Goal: Information Seeking & Learning: Learn about a topic

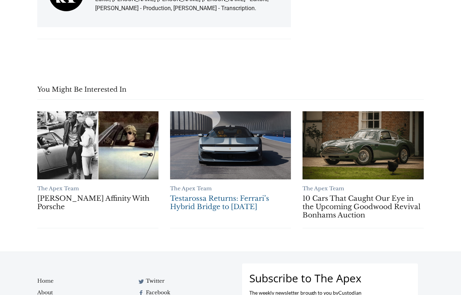
scroll to position [3395, 0]
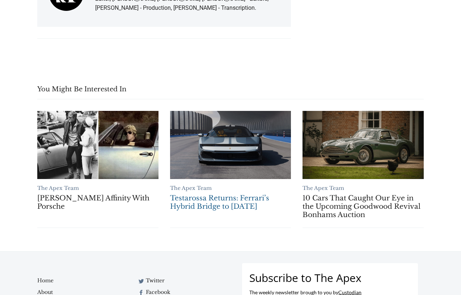
click at [232, 132] on link "Testarossa Returns: Ferrari’s Hybrid Bridge to Tomorrow" at bounding box center [230, 145] width 121 height 68
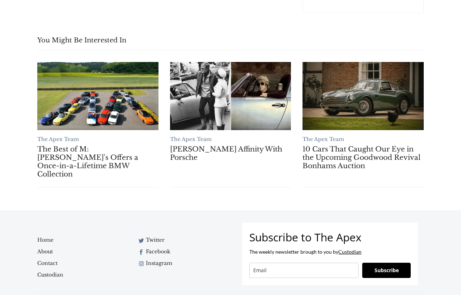
scroll to position [2186, 0]
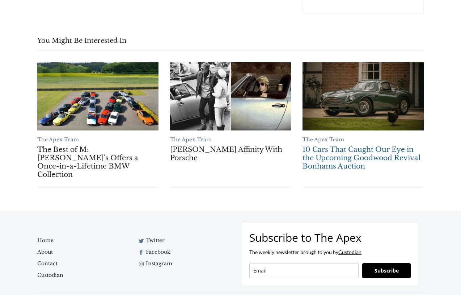
click at [324, 152] on link "10 Cars That Caught Our Eye in the Upcoming Goodwood Revival Bonhams Auction" at bounding box center [363, 157] width 121 height 25
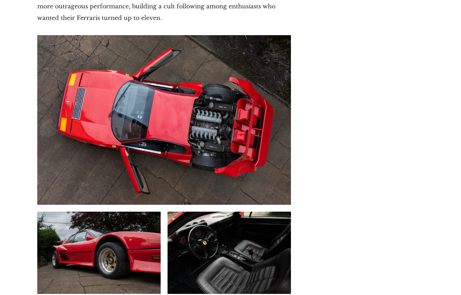
scroll to position [3891, 0]
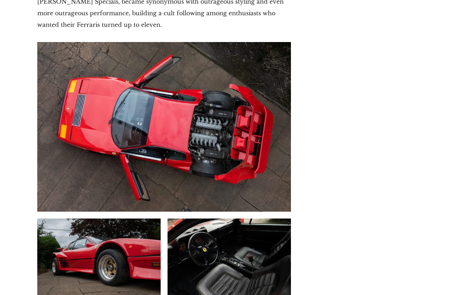
click at [184, 66] on img at bounding box center [164, 127] width 254 height 170
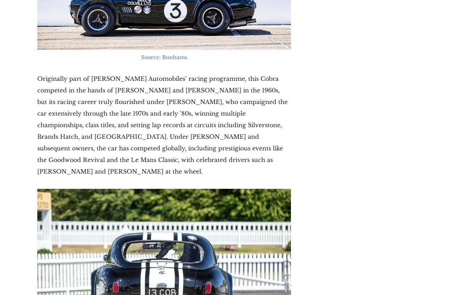
scroll to position [5492, 0]
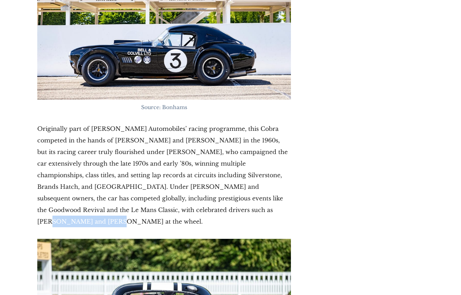
drag, startPoint x: 174, startPoint y: 118, endPoint x: 118, endPoint y: 120, distance: 56.5
click at [118, 123] on p "Originally part of [PERSON_NAME] Automobiles’ racing programme, this Cobra comp…" at bounding box center [164, 175] width 254 height 104
copy p "[PERSON_NAME]"
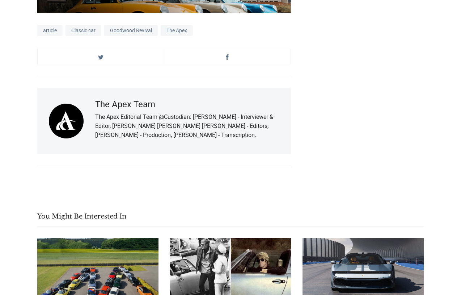
scroll to position [8550, 0]
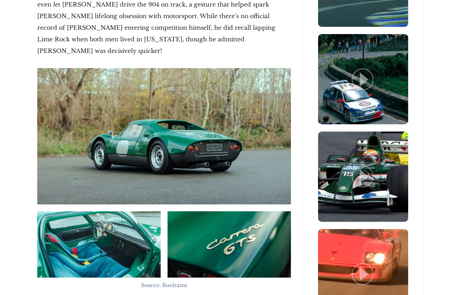
scroll to position [873, 0]
